Goal: Information Seeking & Learning: Learn about a topic

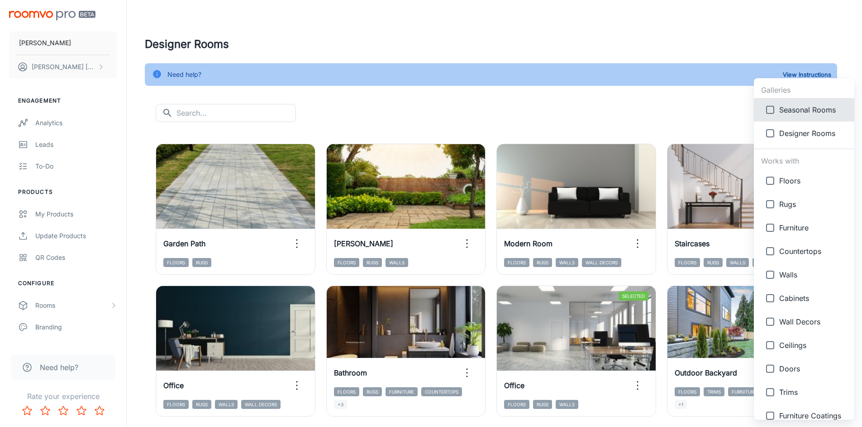
click at [827, 114] on body "[PERSON_NAME] [PERSON_NAME] Engagement Analytics Leads To-do Products My Produc…" at bounding box center [431, 213] width 862 height 427
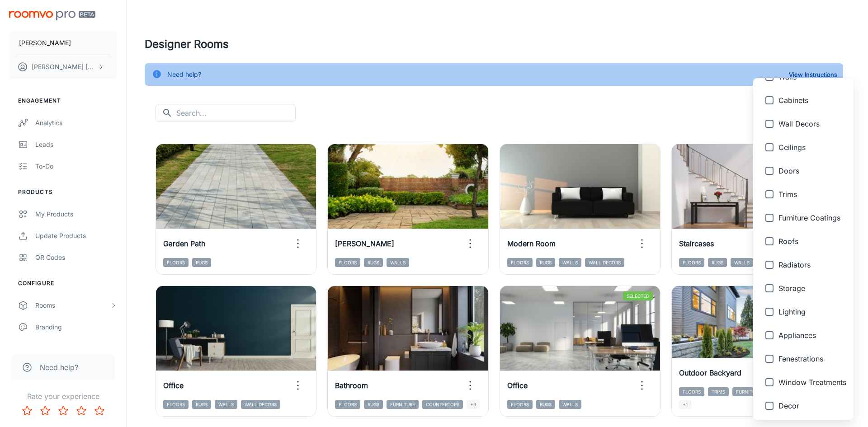
scroll to position [317, 0]
click at [766, 382] on input "checkbox" at bounding box center [770, 381] width 18 height 18
checkbox input "true"
type input "{"type":"productType","id":"23"}"
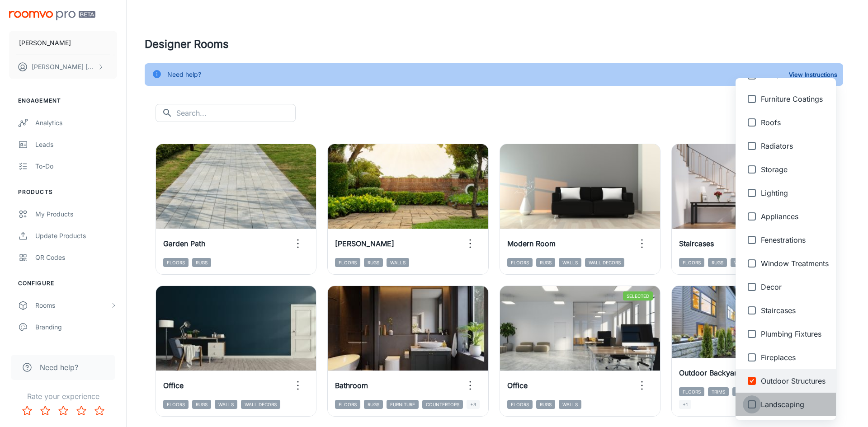
click at [748, 404] on input "checkbox" at bounding box center [752, 405] width 18 height 18
checkbox input "true"
type input "{"type":"productType","id":"23"},{"type":"productType","id":"24"}"
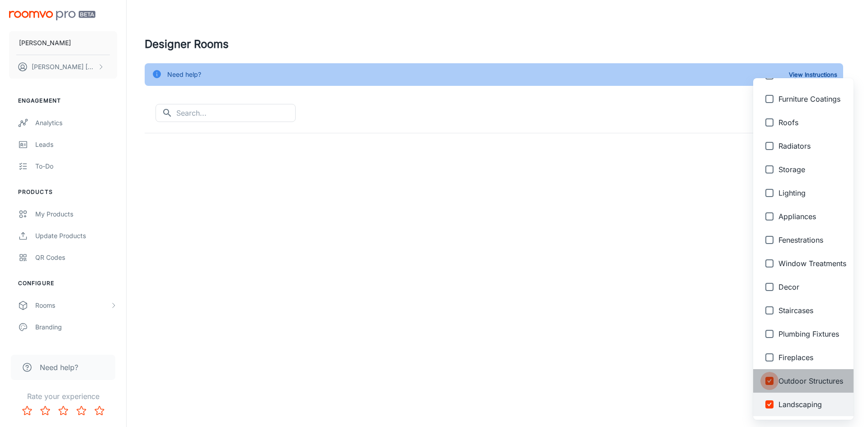
click at [773, 384] on input "checkbox" at bounding box center [770, 381] width 18 height 18
checkbox input "false"
type input "{"type":"productType","id":"24"}"
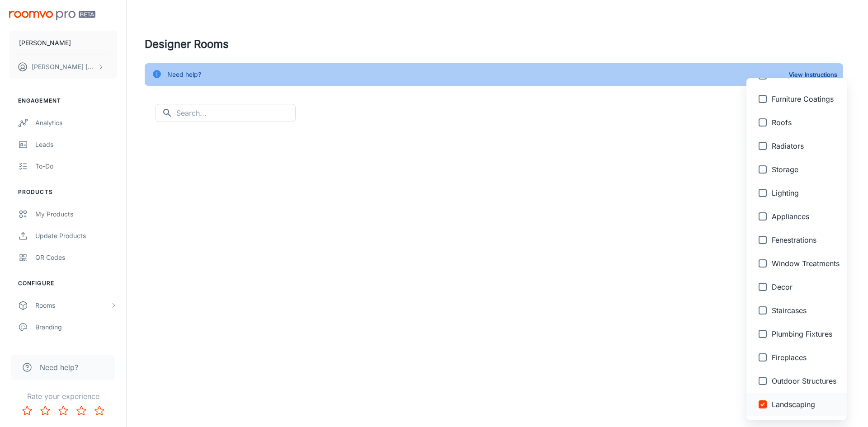
click at [766, 403] on input "checkbox" at bounding box center [763, 405] width 18 height 18
checkbox input "false"
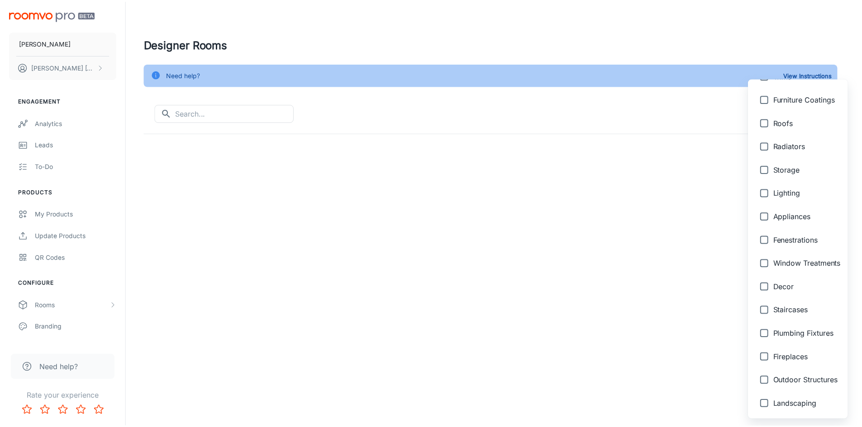
scroll to position [0, 0]
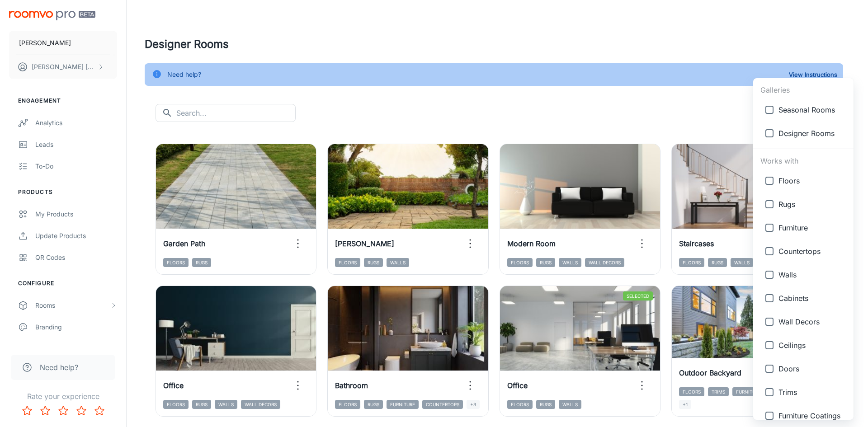
click at [692, 124] on div at bounding box center [434, 213] width 868 height 427
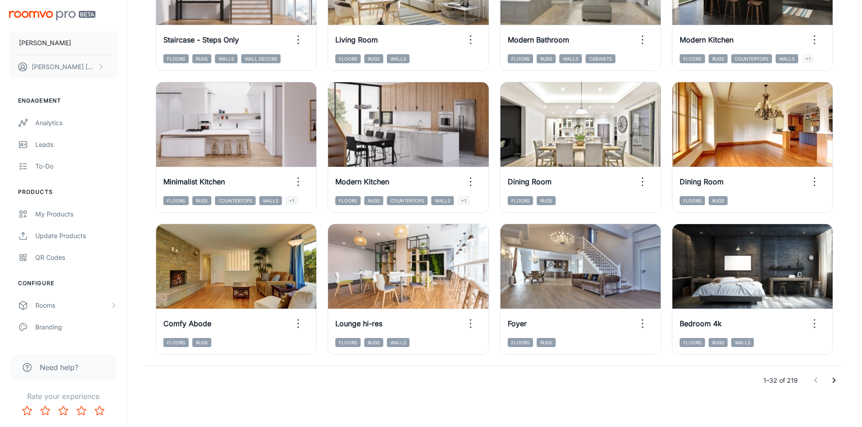
scroll to position [918, 0]
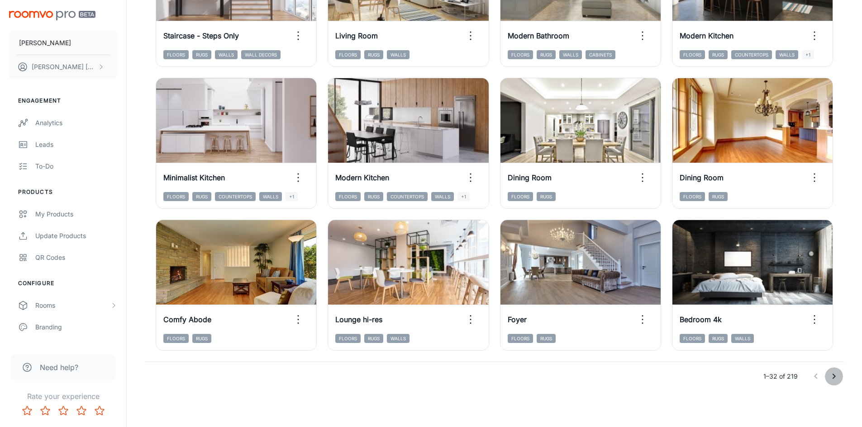
click at [832, 374] on icon "Go to next page" at bounding box center [833, 376] width 11 height 11
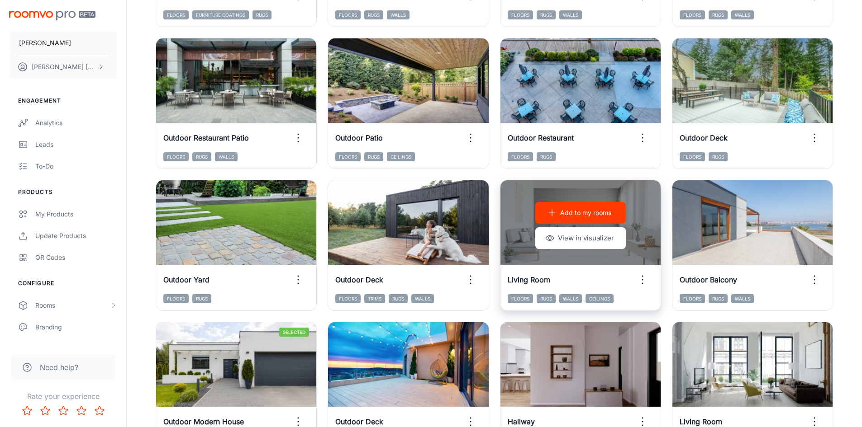
scroll to position [375, 0]
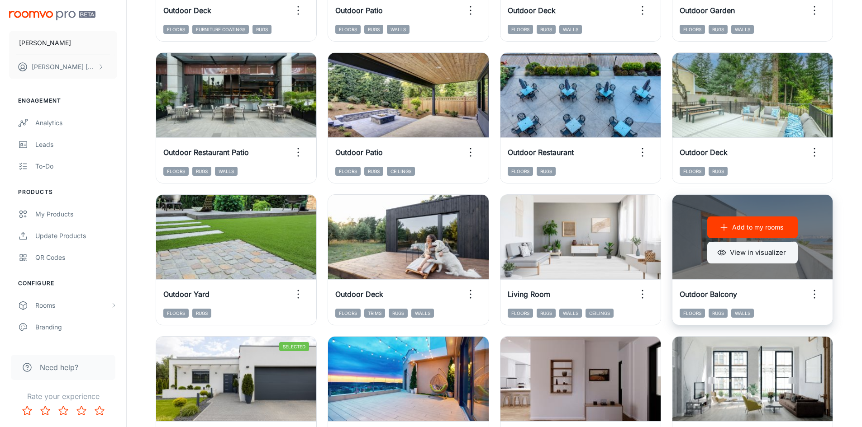
click at [750, 255] on button "View in visualizer" at bounding box center [752, 253] width 90 height 22
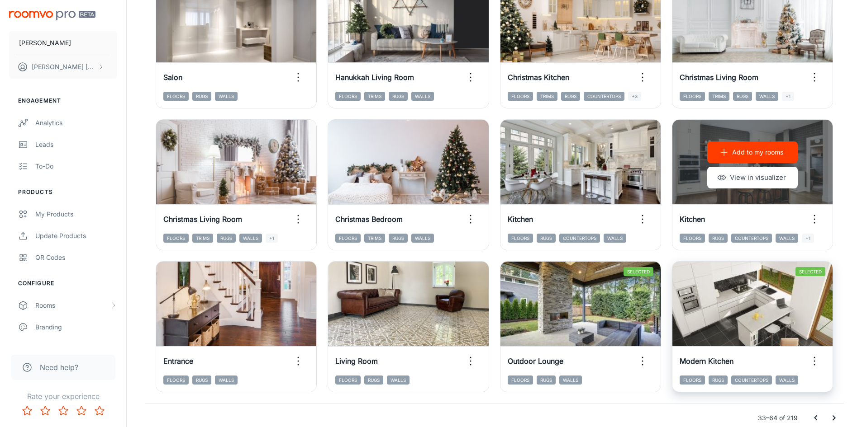
scroll to position [918, 0]
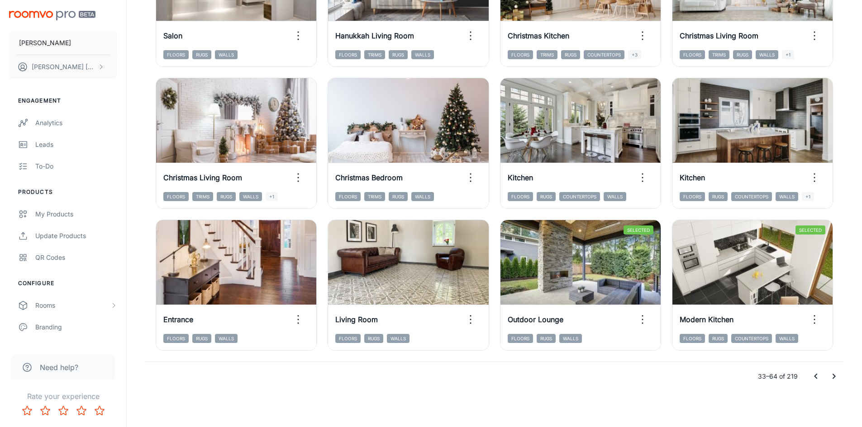
click at [814, 377] on icon "Go to previous page" at bounding box center [815, 376] width 11 height 11
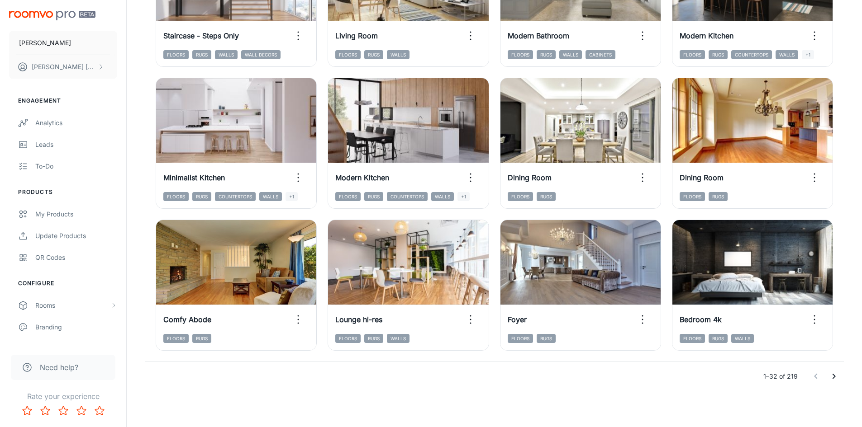
click at [831, 379] on icon "Go to next page" at bounding box center [833, 376] width 11 height 11
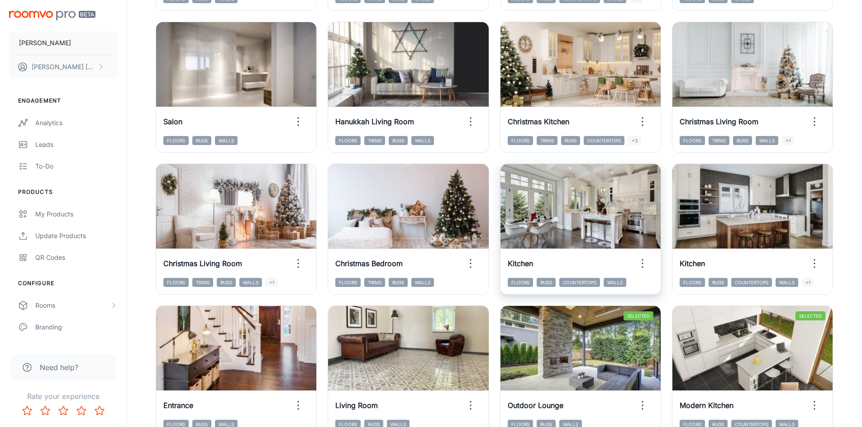
scroll to position [873, 0]
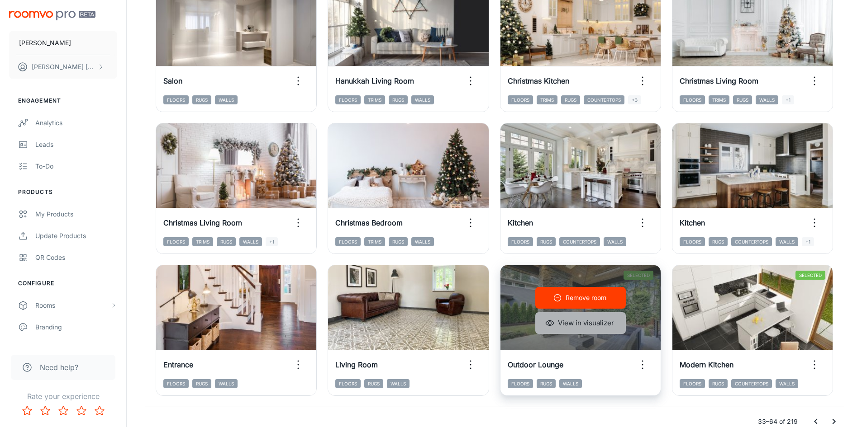
click at [592, 324] on button "View in visualizer" at bounding box center [580, 324] width 90 height 22
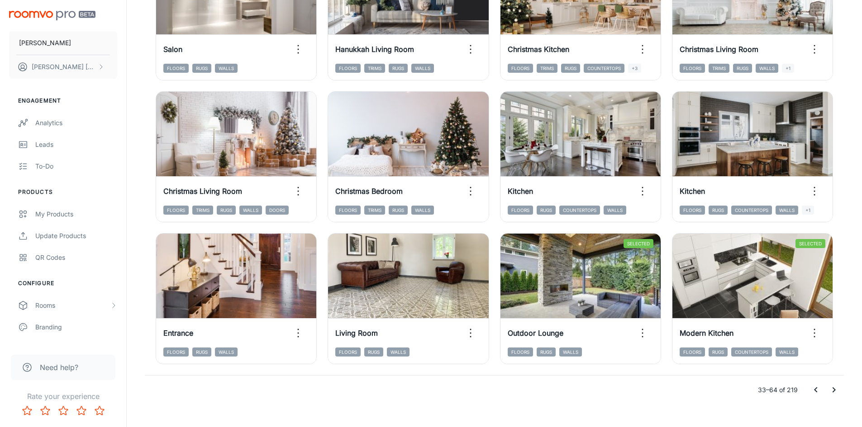
scroll to position [918, 0]
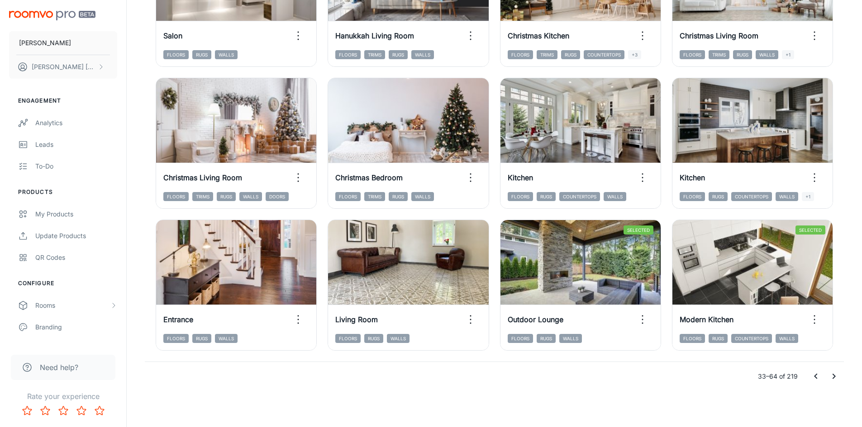
drag, startPoint x: 701, startPoint y: 404, endPoint x: 694, endPoint y: 405, distance: 6.9
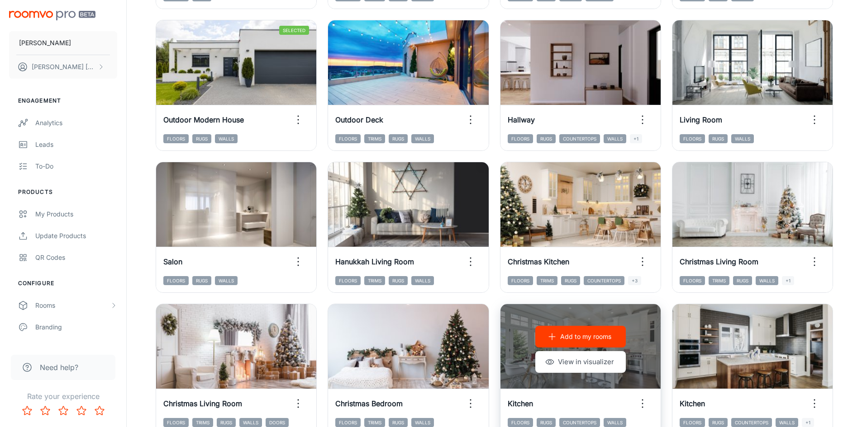
scroll to position [873, 0]
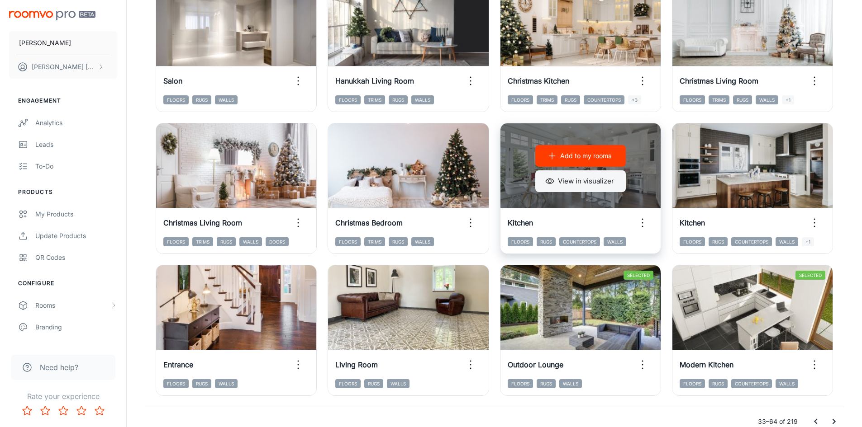
click at [573, 183] on button "View in visualizer" at bounding box center [580, 181] width 90 height 22
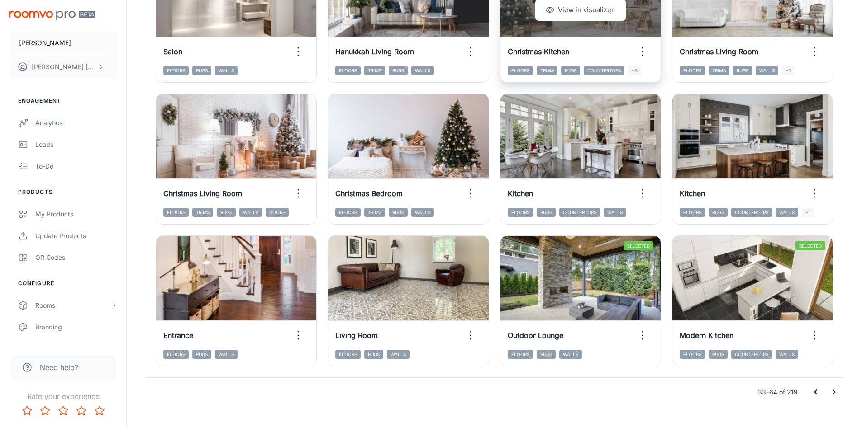
scroll to position [918, 0]
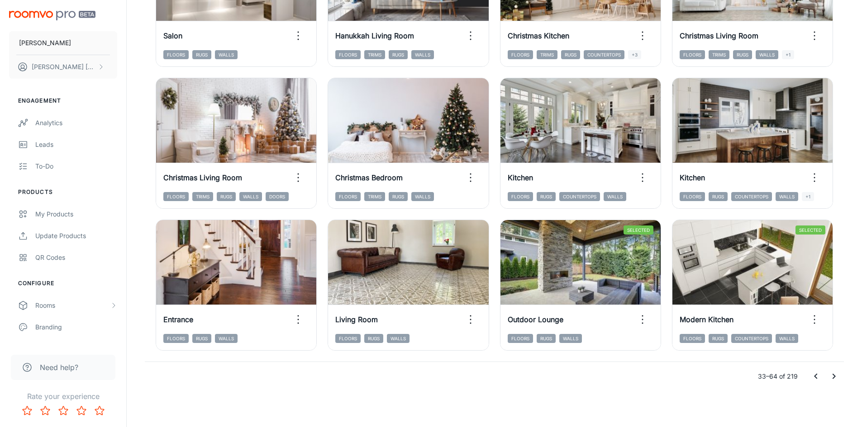
click at [831, 373] on icon "Go to next page" at bounding box center [833, 376] width 11 height 11
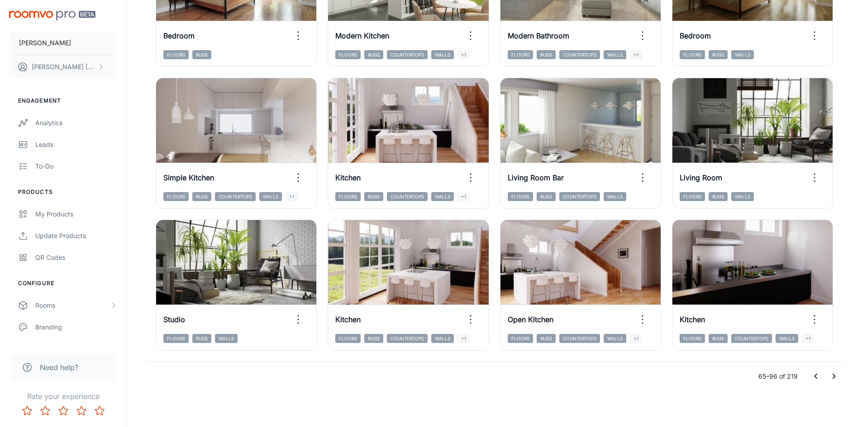
click at [830, 376] on icon "Go to next page" at bounding box center [833, 376] width 11 height 11
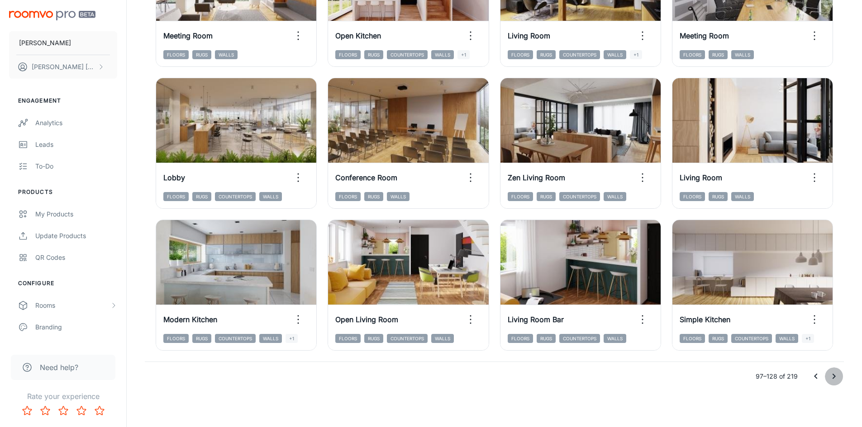
click at [833, 379] on icon "Go to next page" at bounding box center [833, 376] width 11 height 11
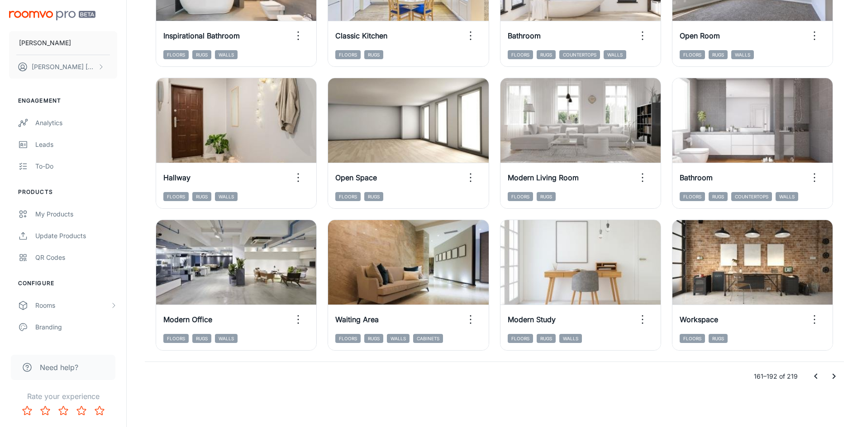
click at [833, 379] on icon "Go to next page" at bounding box center [833, 376] width 11 height 11
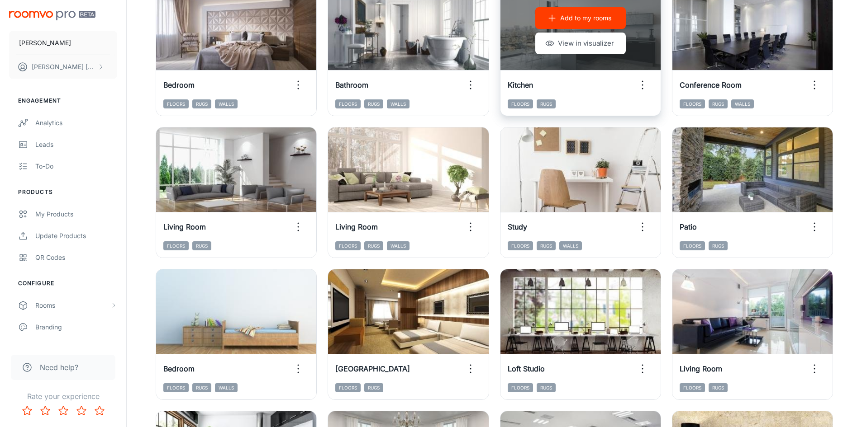
scroll to position [181, 0]
